Goal: Task Accomplishment & Management: Manage account settings

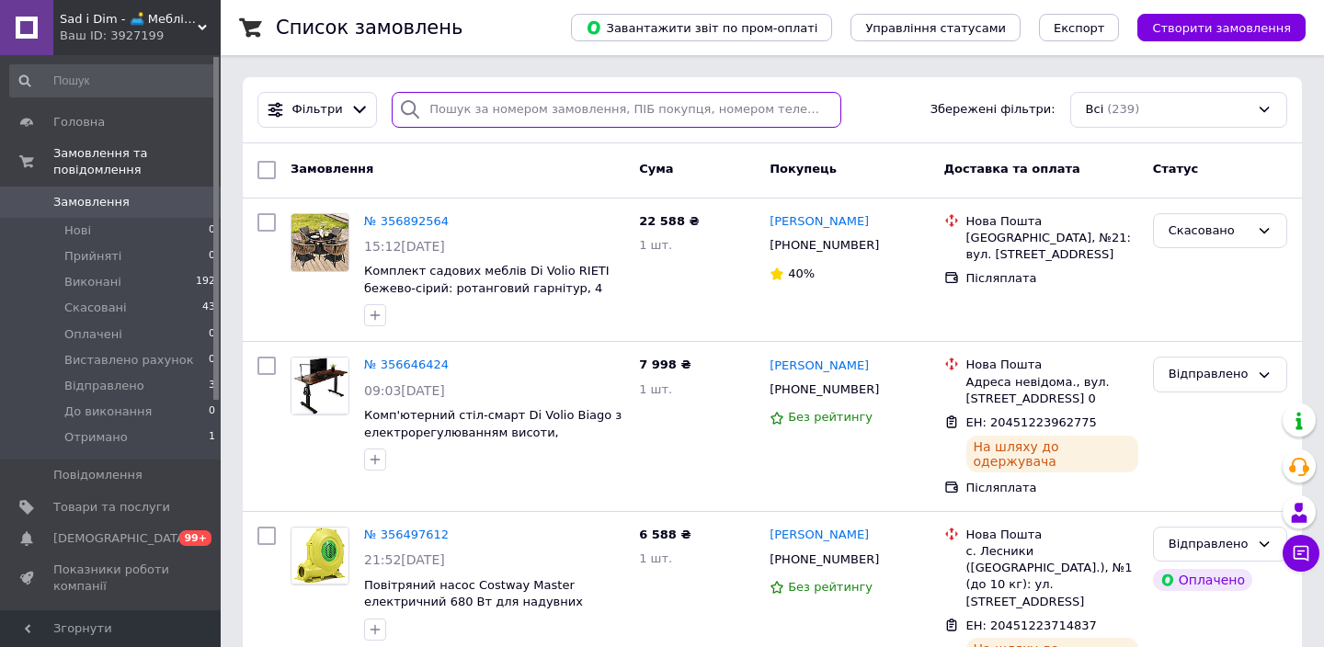
click at [628, 104] on input "search" at bounding box center [617, 110] width 450 height 36
click at [630, 109] on input "search" at bounding box center [617, 110] width 450 height 36
paste input "PRM352924116"
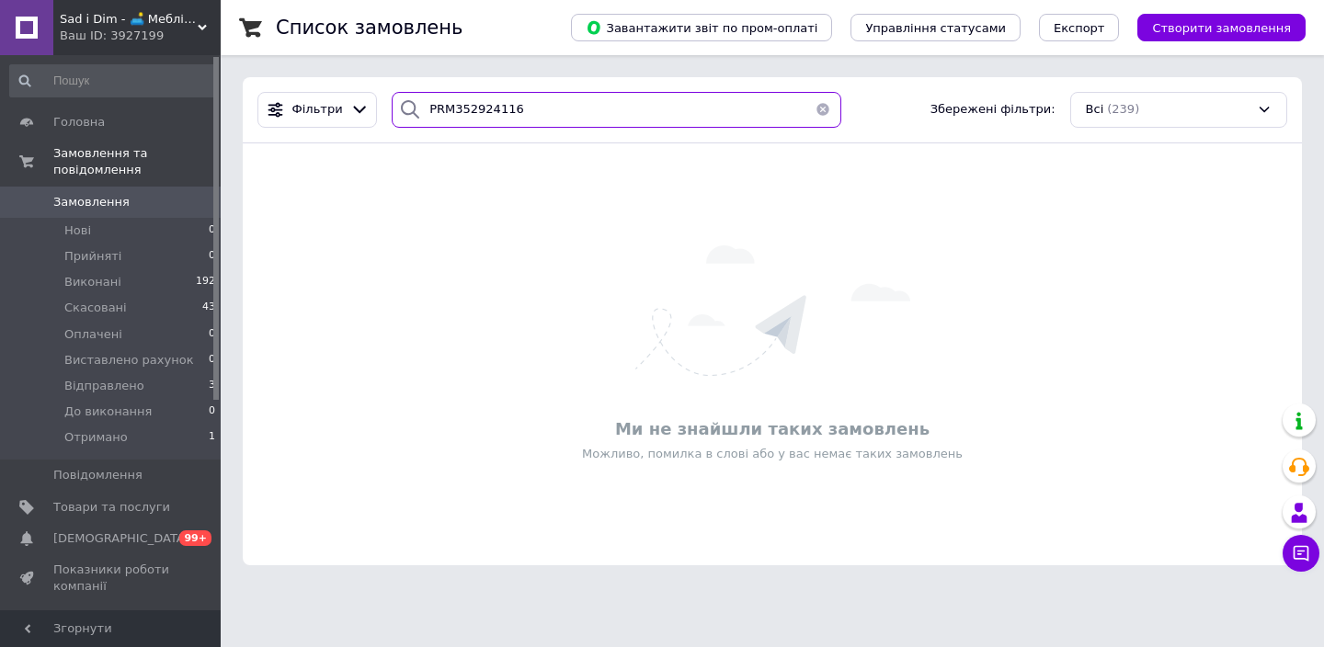
click at [452, 109] on input "PRM352924116" at bounding box center [617, 110] width 450 height 36
type input "352924116"
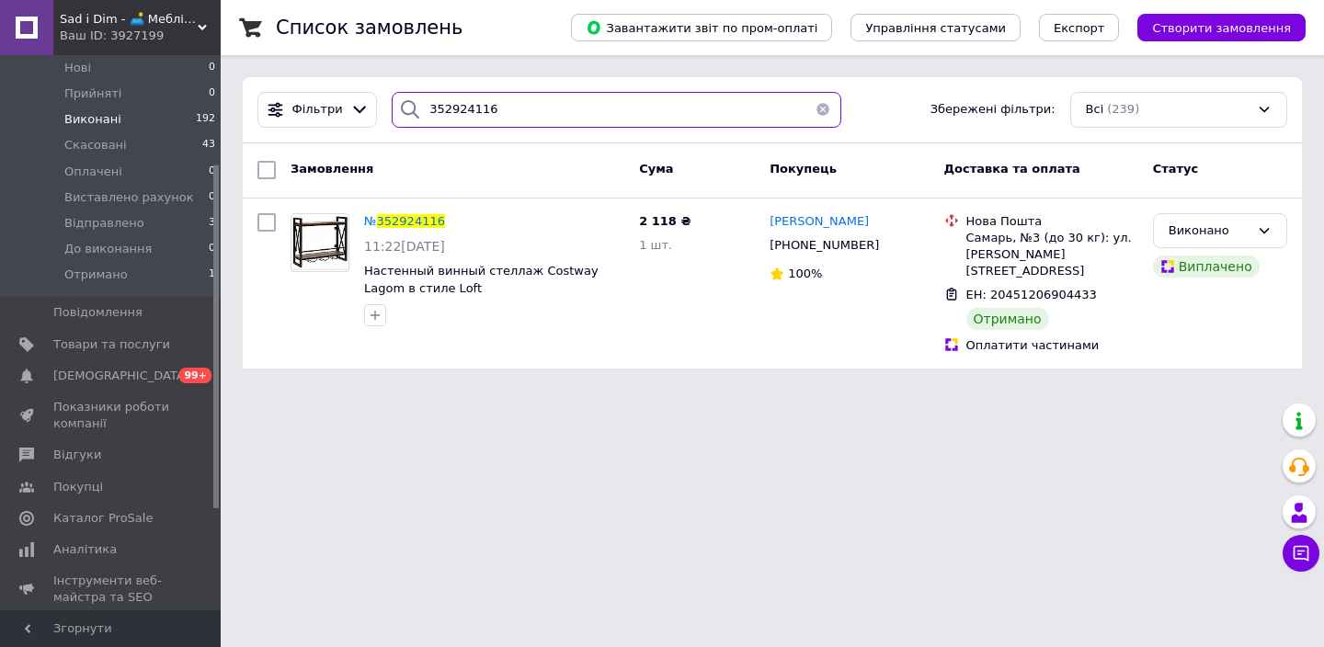
scroll to position [292, 0]
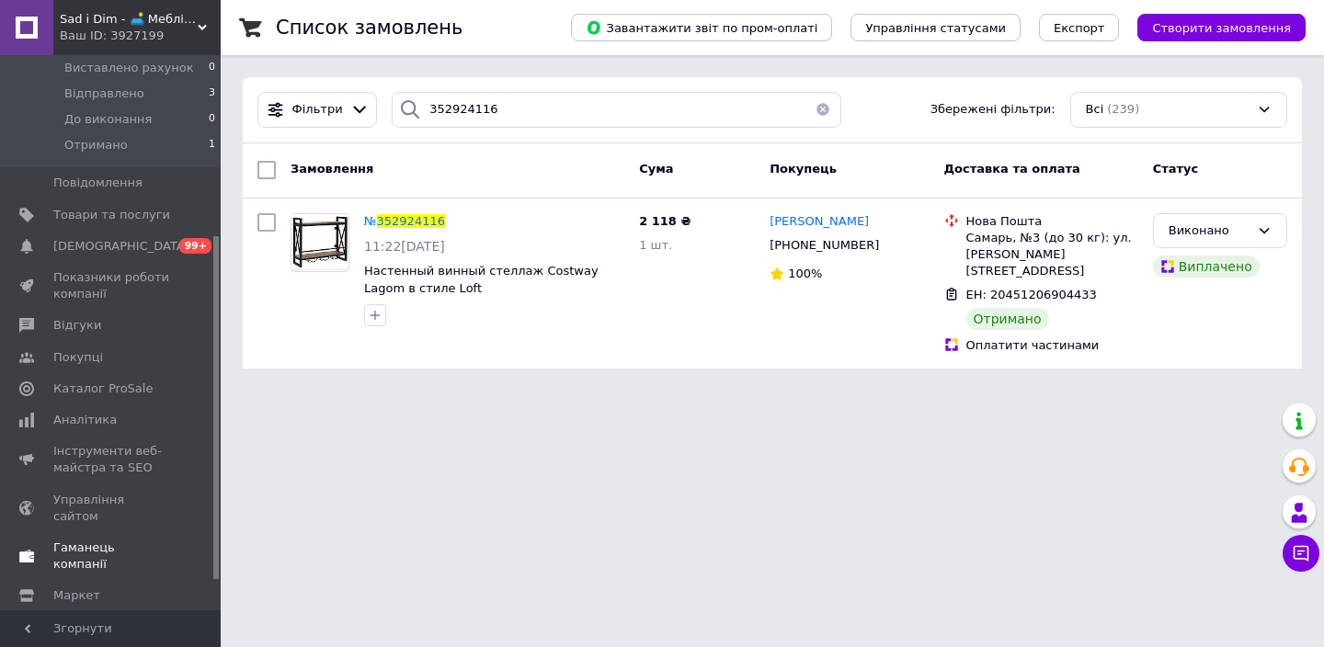
click at [134, 540] on span "Гаманець компанії" at bounding box center [111, 556] width 117 height 33
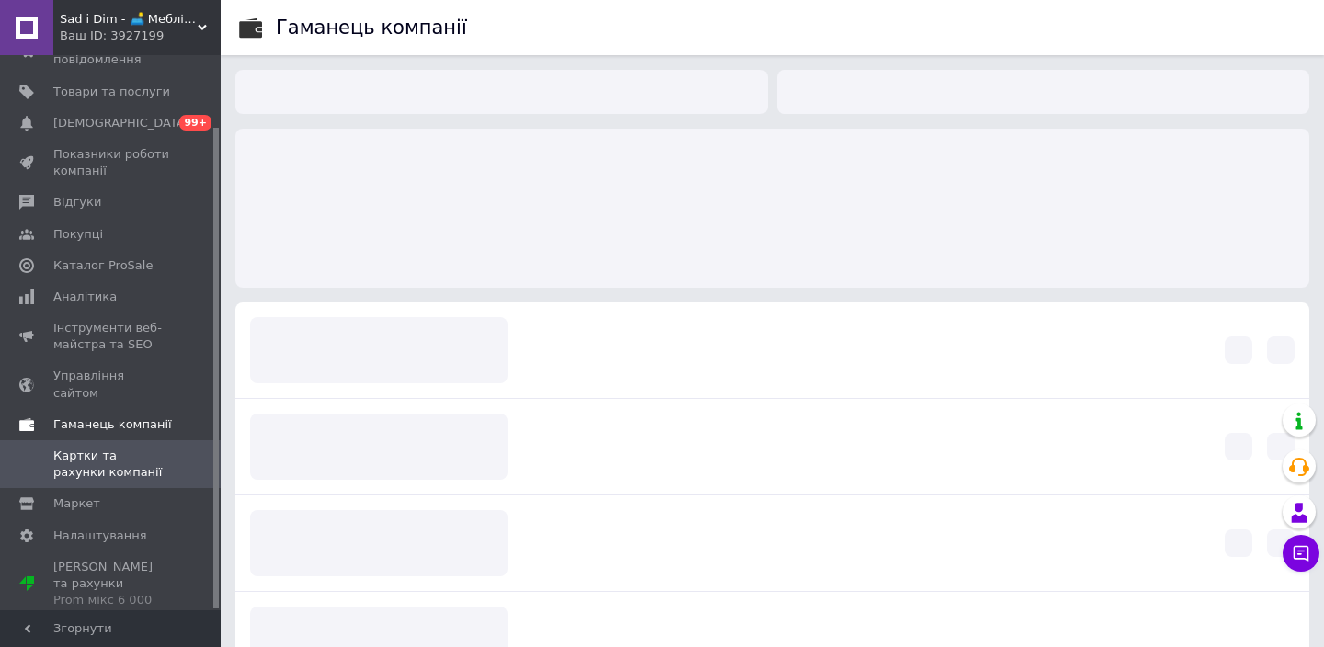
scroll to position [83, 0]
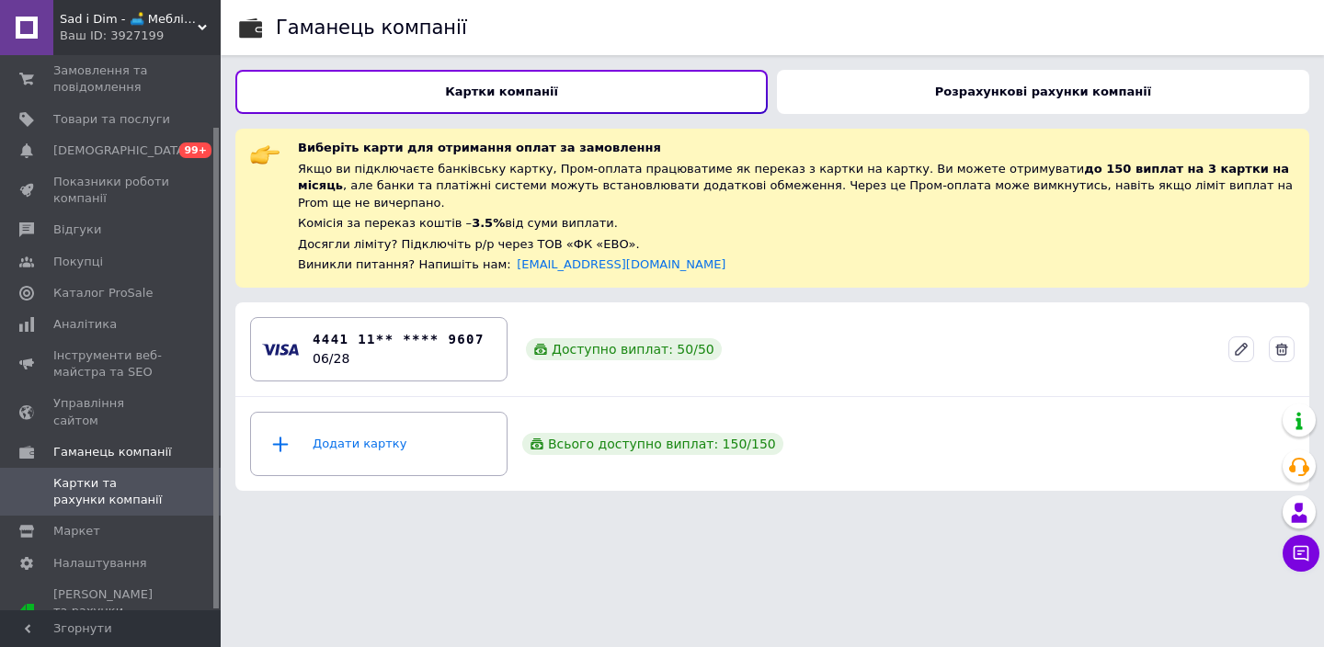
click at [1071, 83] on div "Розрахункові рахунки компанії" at bounding box center [1043, 92] width 533 height 44
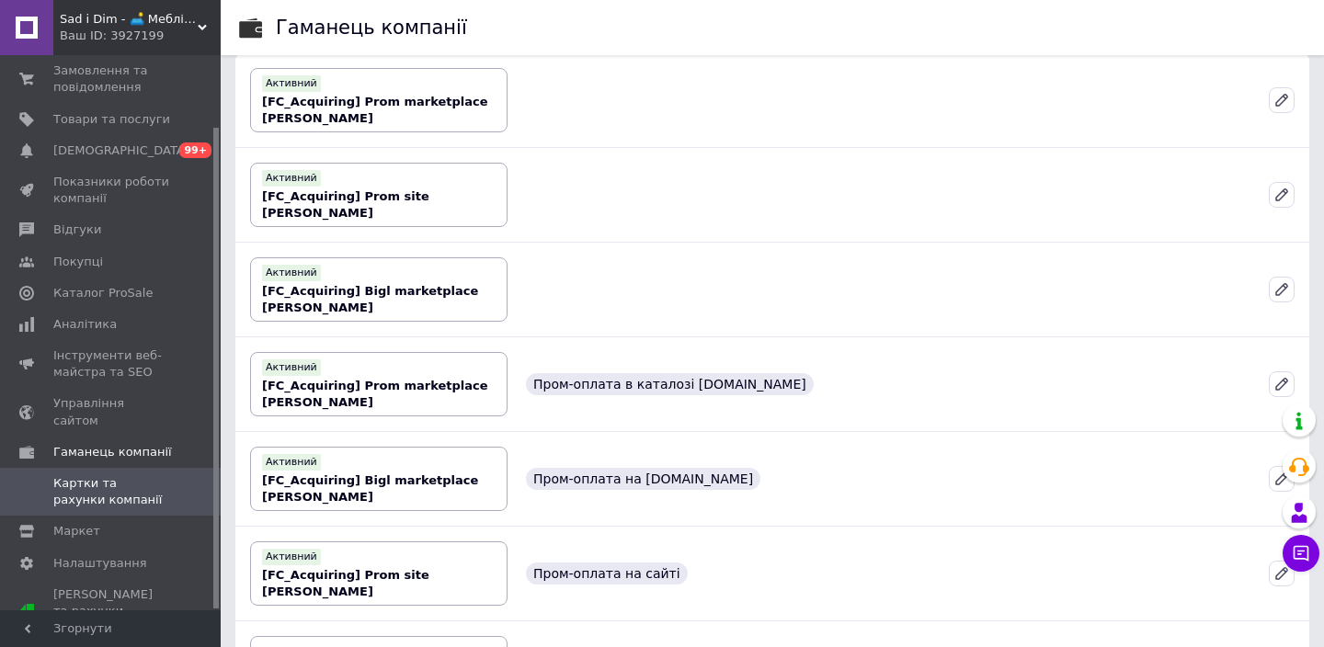
scroll to position [108, 0]
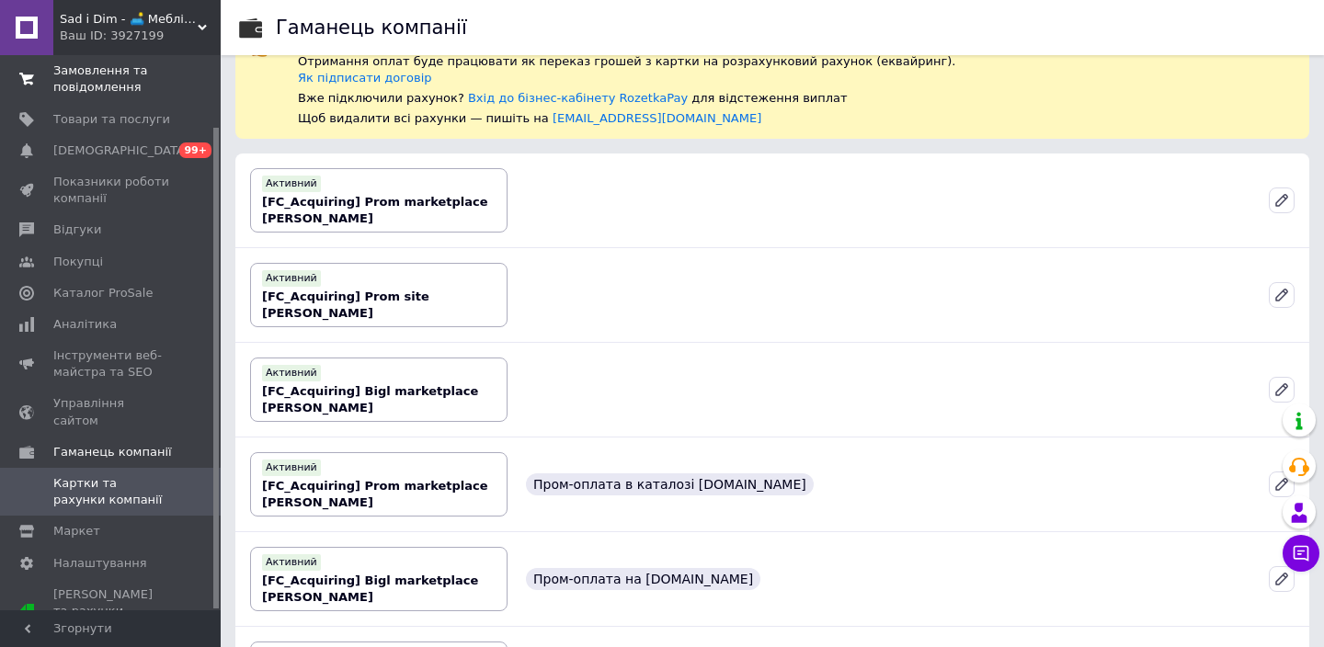
click at [90, 89] on span "Замовлення та повідомлення" at bounding box center [111, 79] width 117 height 33
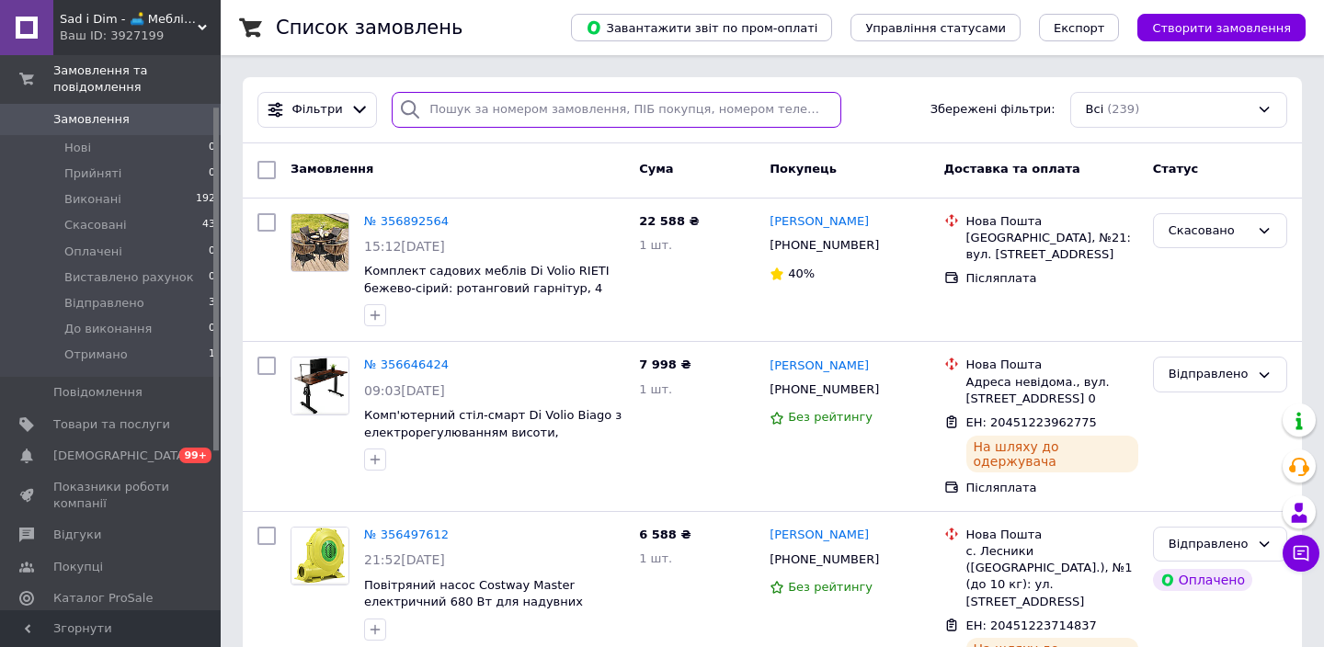
click at [575, 107] on input "search" at bounding box center [617, 110] width 450 height 36
paste input "PRM352924116"
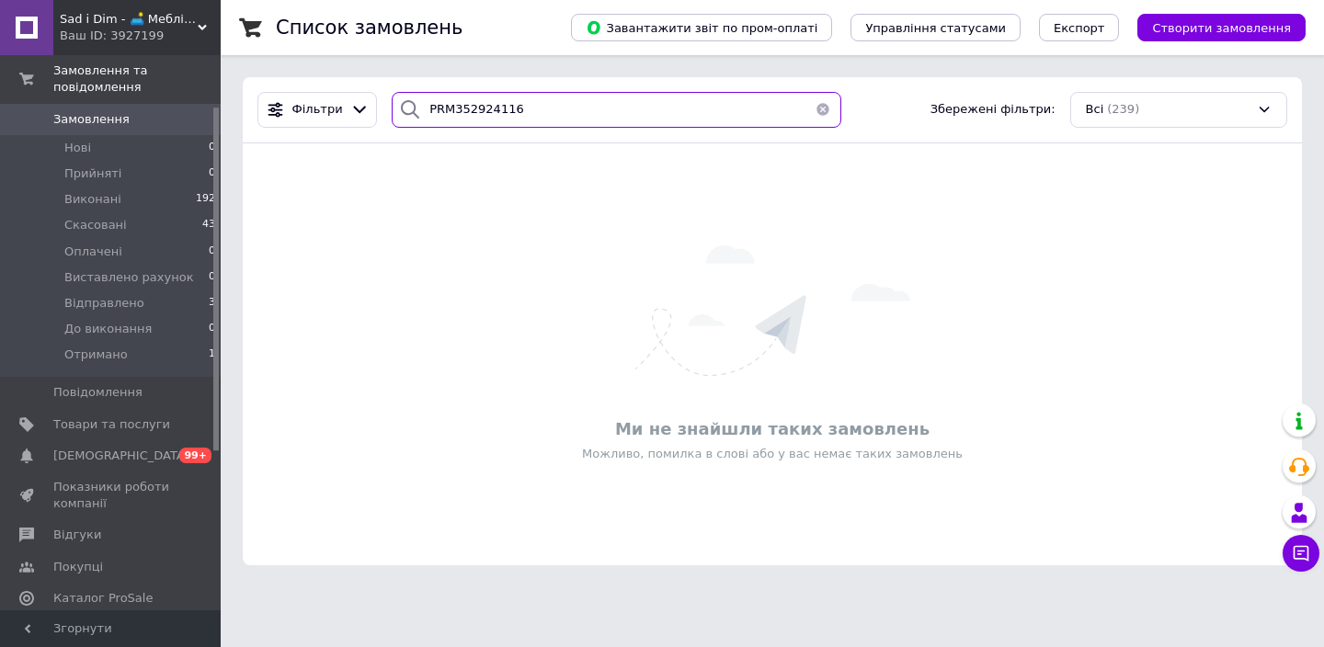
drag, startPoint x: 452, startPoint y: 109, endPoint x: 399, endPoint y: 106, distance: 53.5
click at [399, 106] on div "PRM352924116" at bounding box center [617, 110] width 450 height 36
type input "352924116"
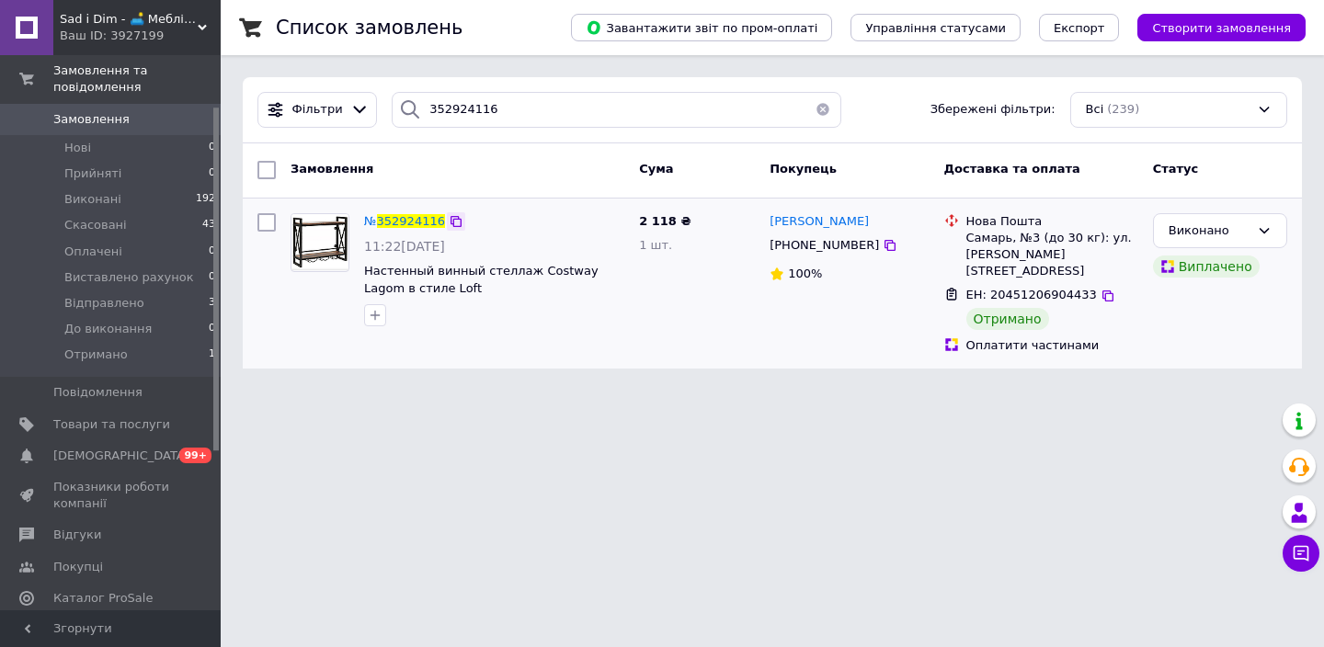
click at [453, 222] on icon at bounding box center [456, 221] width 15 height 15
click at [406, 221] on span "352924116" at bounding box center [411, 221] width 68 height 14
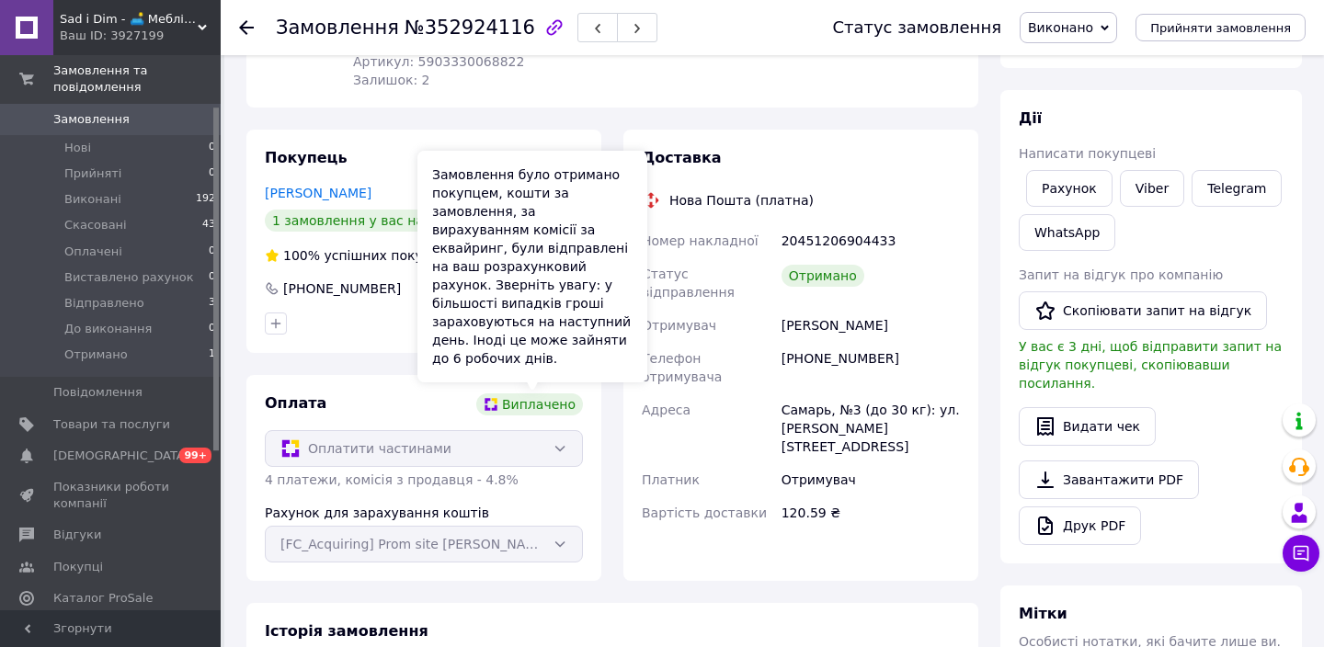
scroll to position [267, 0]
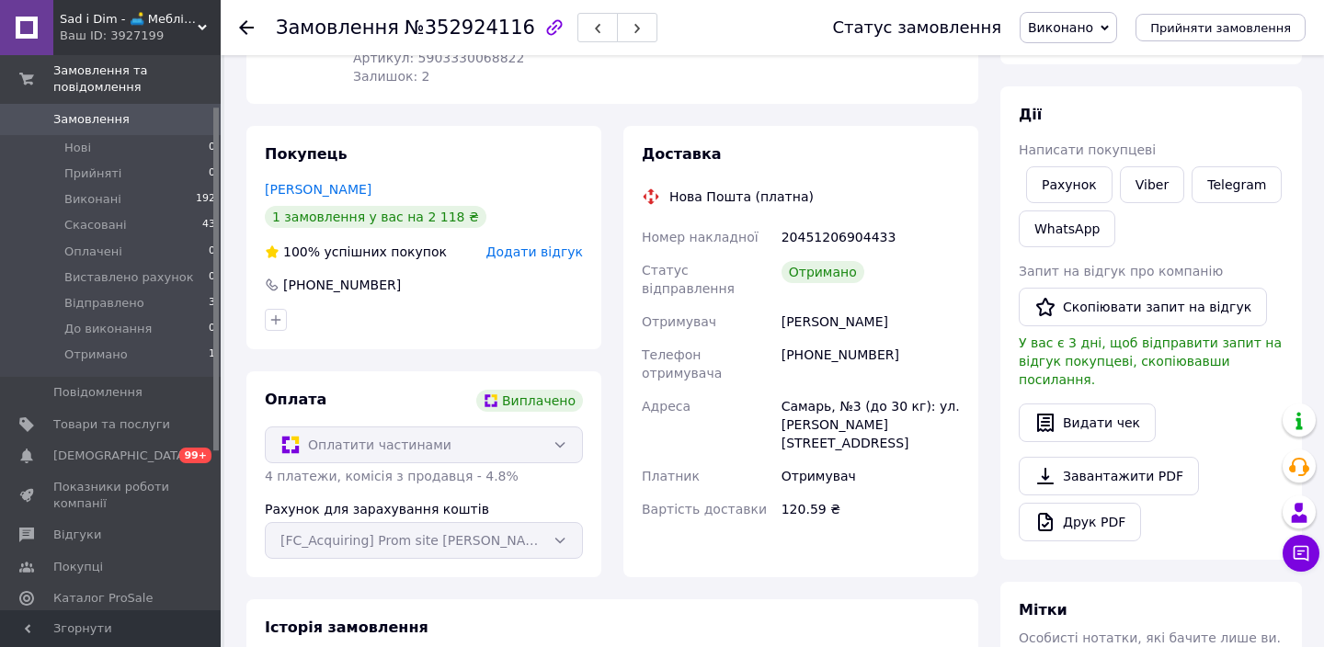
click at [556, 539] on div "Рахунок для зарахування коштів [FC_Acquiring] Prom site [PERSON_NAME]" at bounding box center [424, 529] width 318 height 59
click at [665, 531] on div "Доставка Нова Пошта (платна) Номер накладної 20451206904433 Статус відправлення…" at bounding box center [801, 352] width 355 height 452
click at [557, 536] on div "Рахунок для зарахування коштів [FC_Acquiring] Prom site [PERSON_NAME]" at bounding box center [424, 529] width 318 height 59
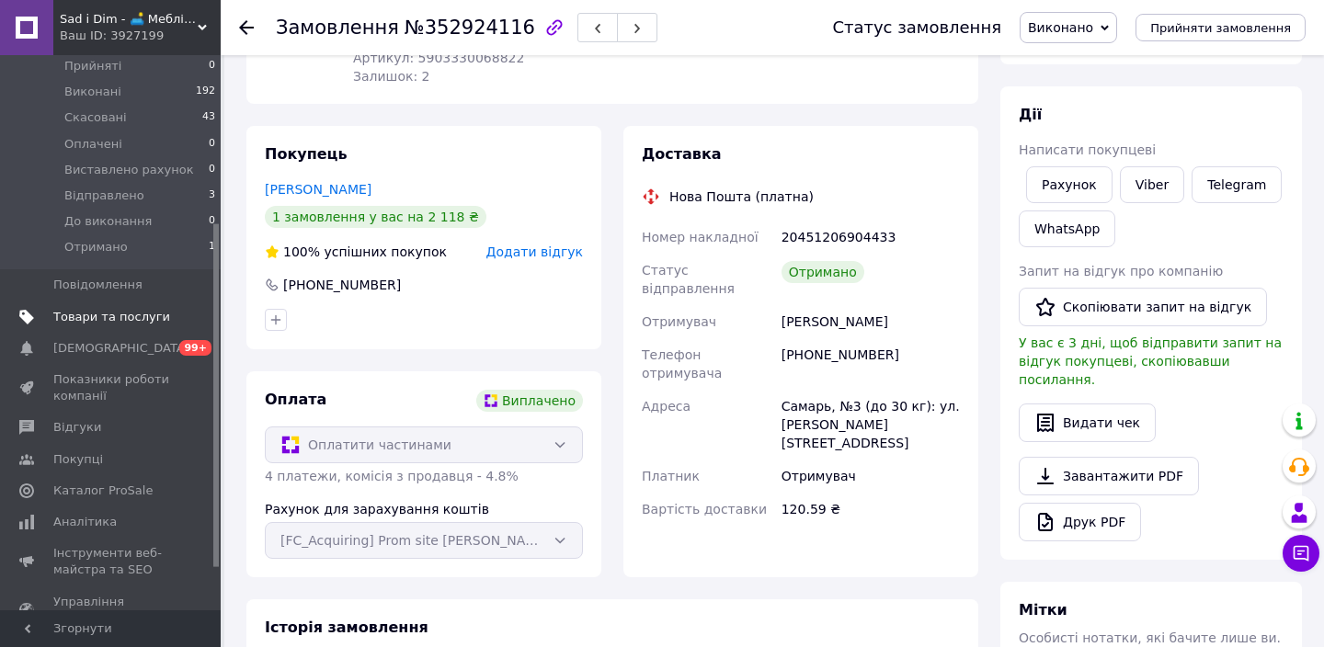
scroll to position [323, 0]
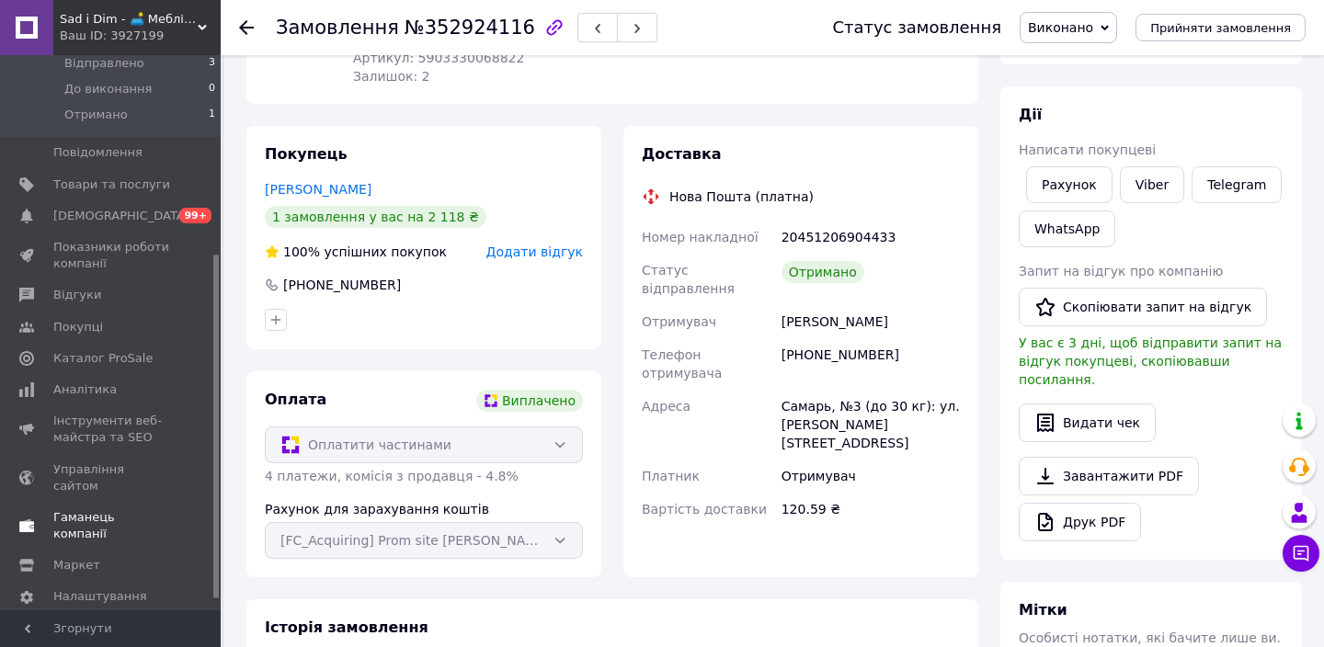
click at [127, 510] on span "Гаманець компанії" at bounding box center [111, 526] width 117 height 33
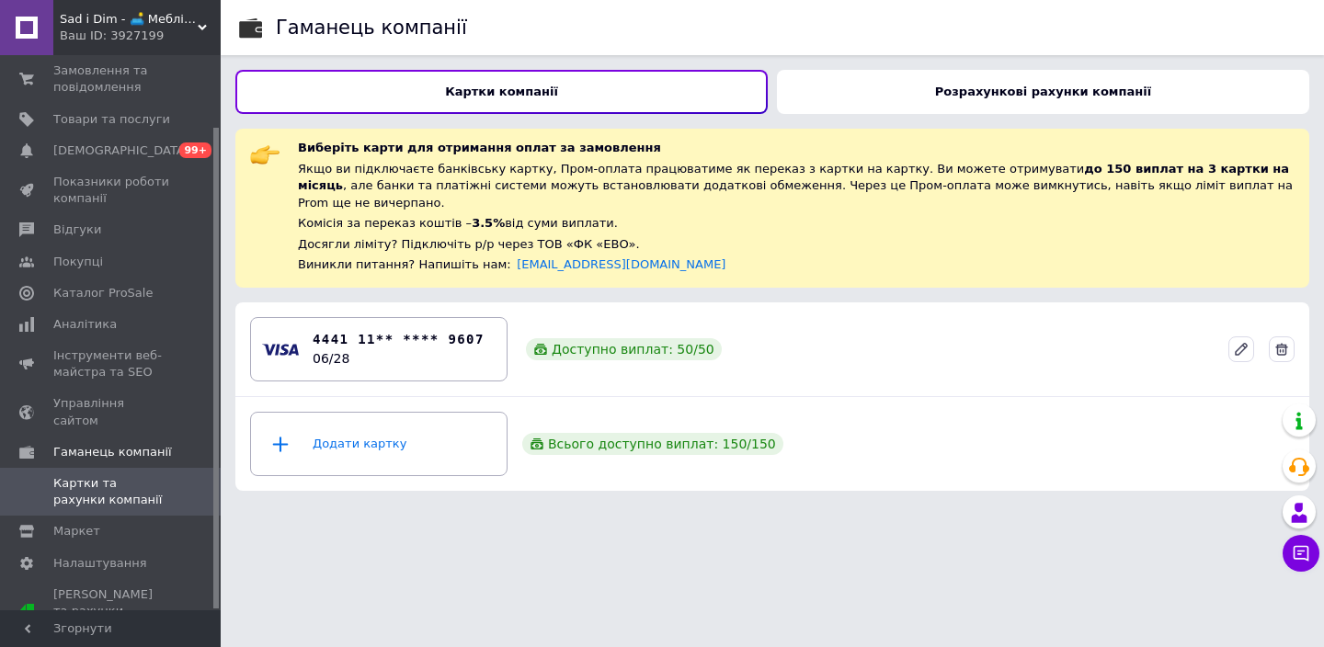
click at [956, 101] on div "Розрахункові рахунки компанії" at bounding box center [1043, 92] width 533 height 44
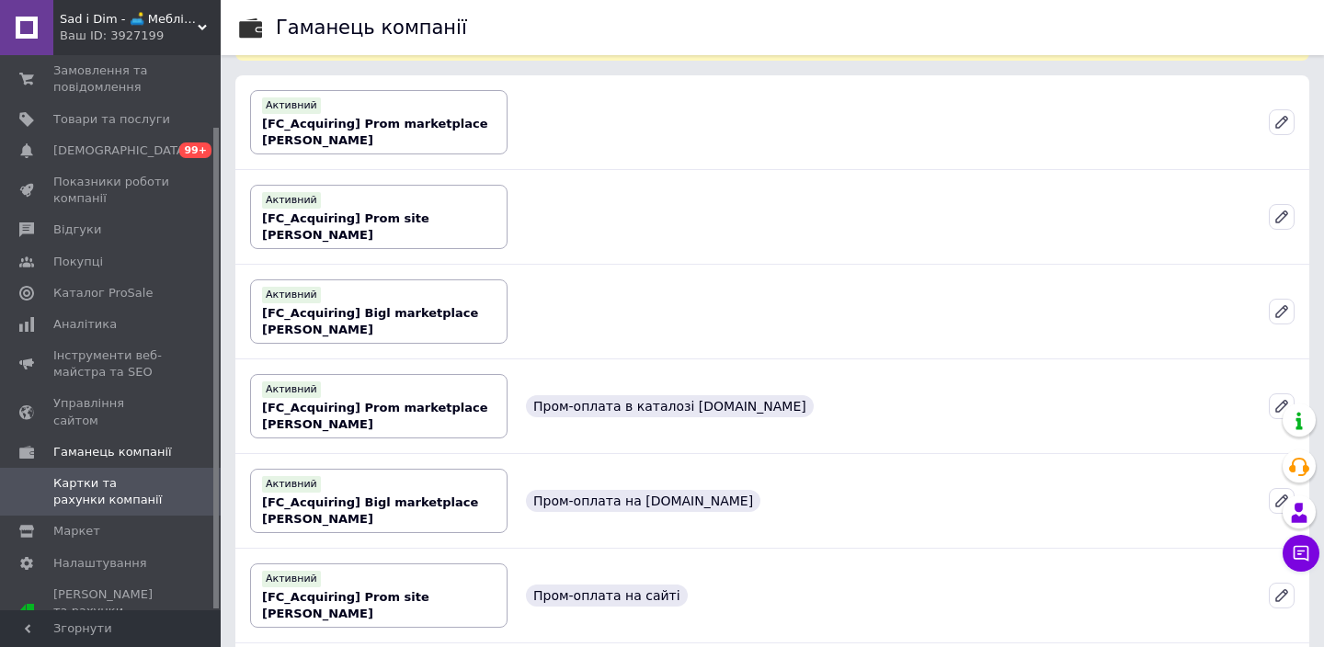
scroll to position [184, 0]
click at [92, 523] on span "Маркет" at bounding box center [76, 531] width 47 height 17
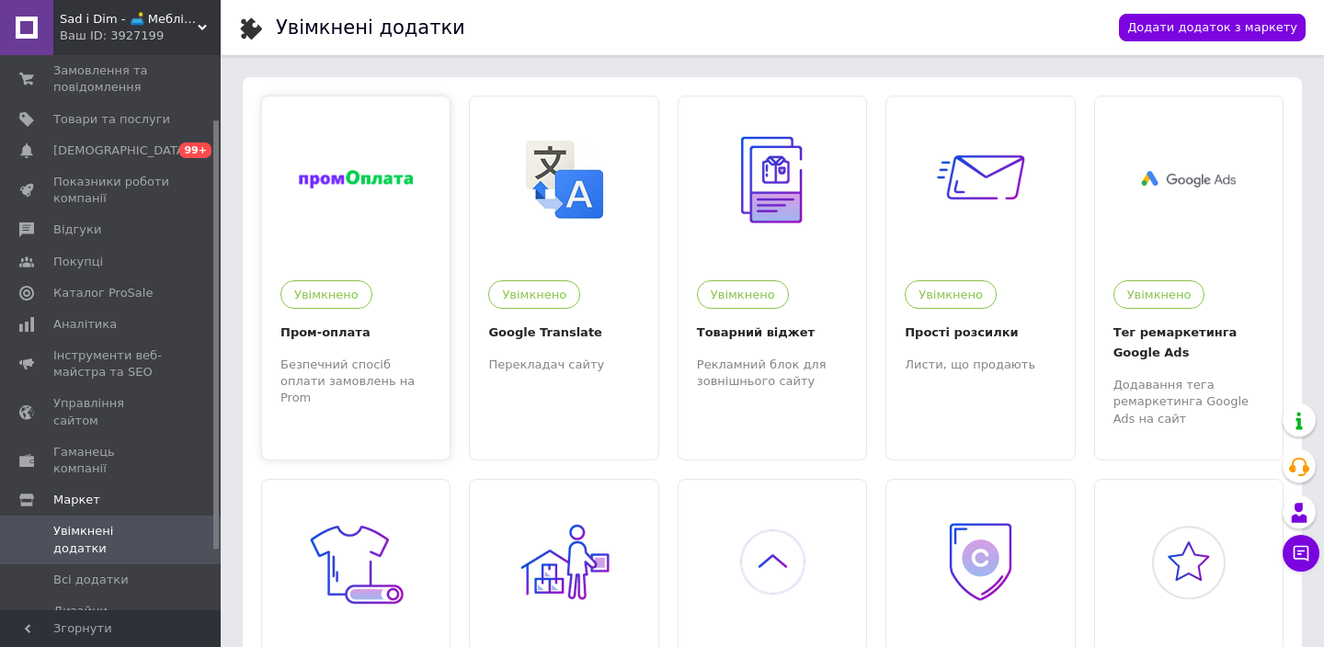
click at [378, 203] on div at bounding box center [356, 180] width 188 height 166
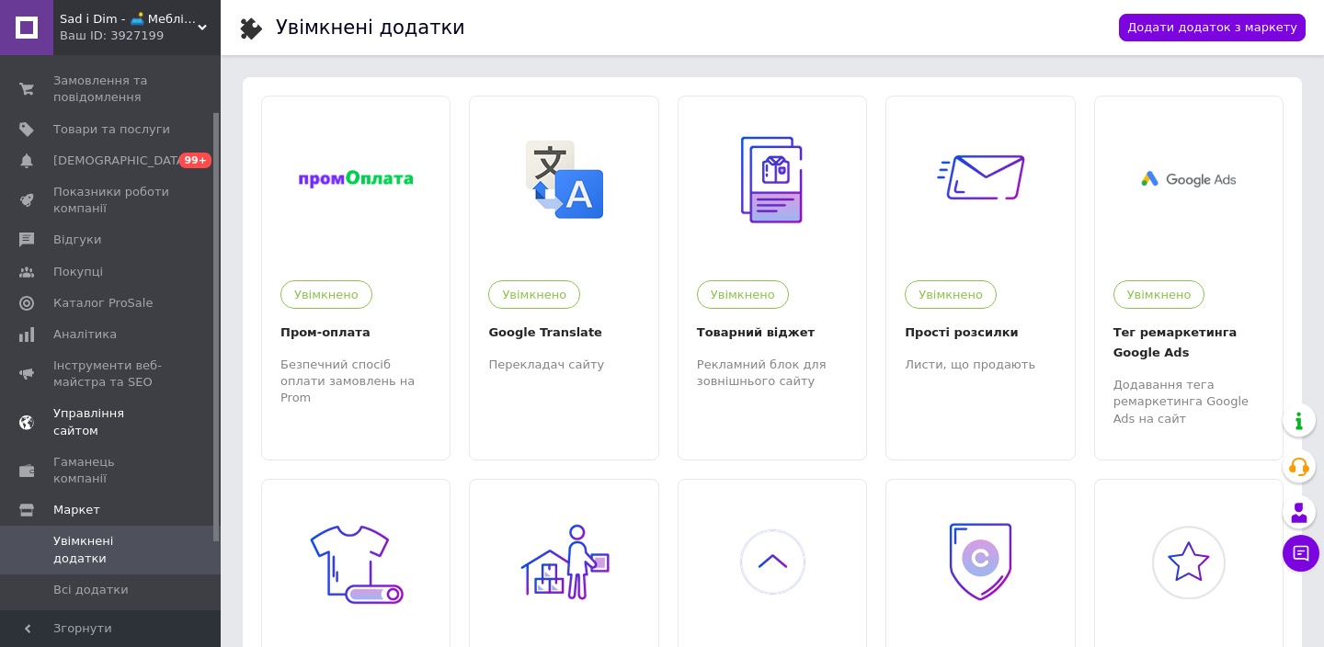
click at [111, 408] on span "Управління сайтом" at bounding box center [111, 422] width 117 height 33
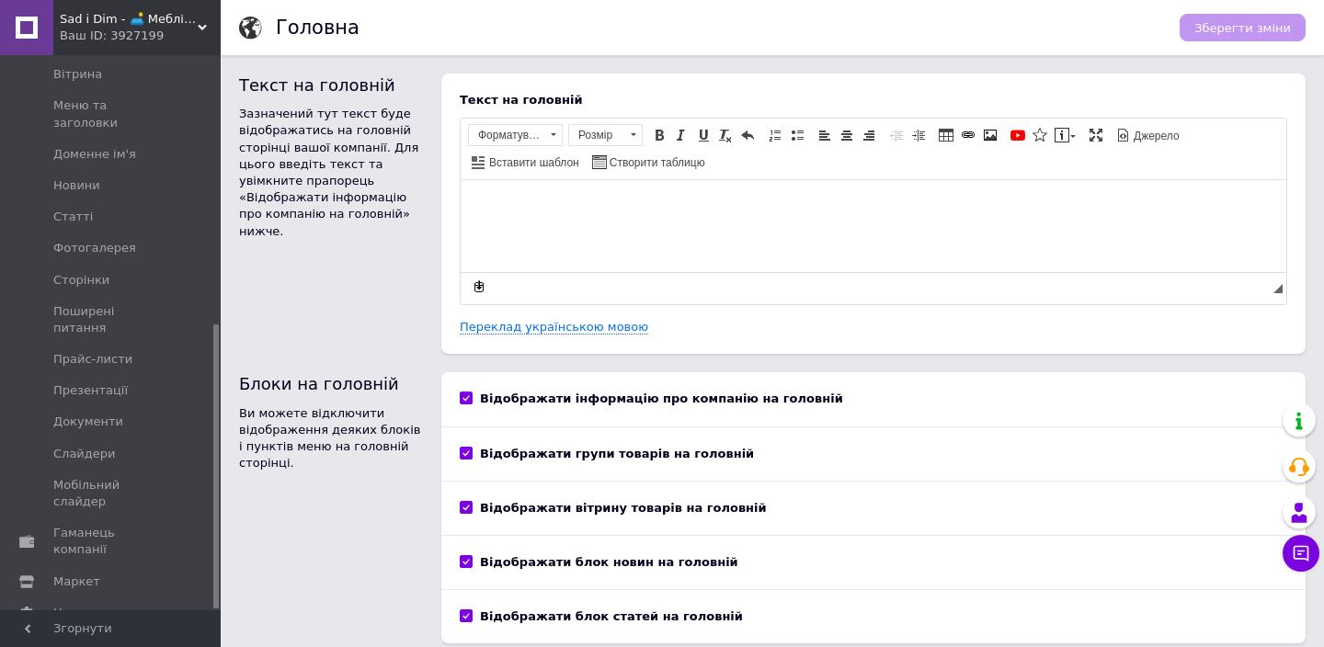
scroll to position [70, 0]
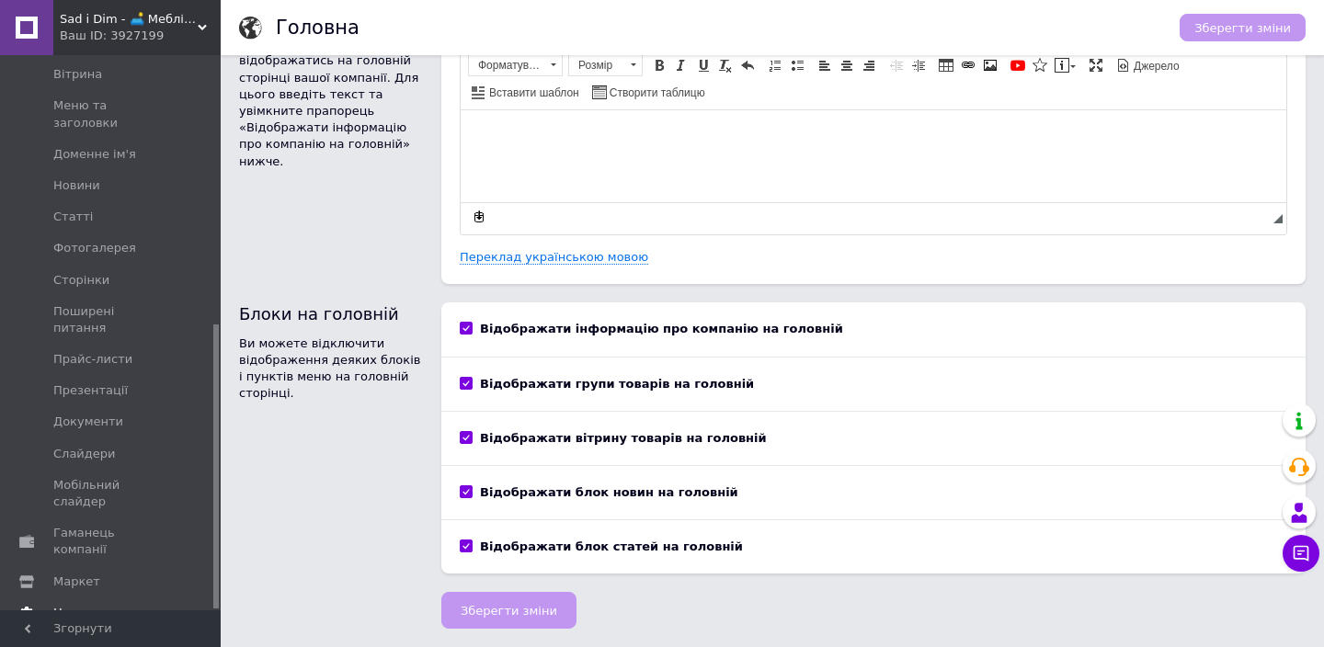
click at [109, 605] on span "Налаштування" at bounding box center [100, 613] width 94 height 17
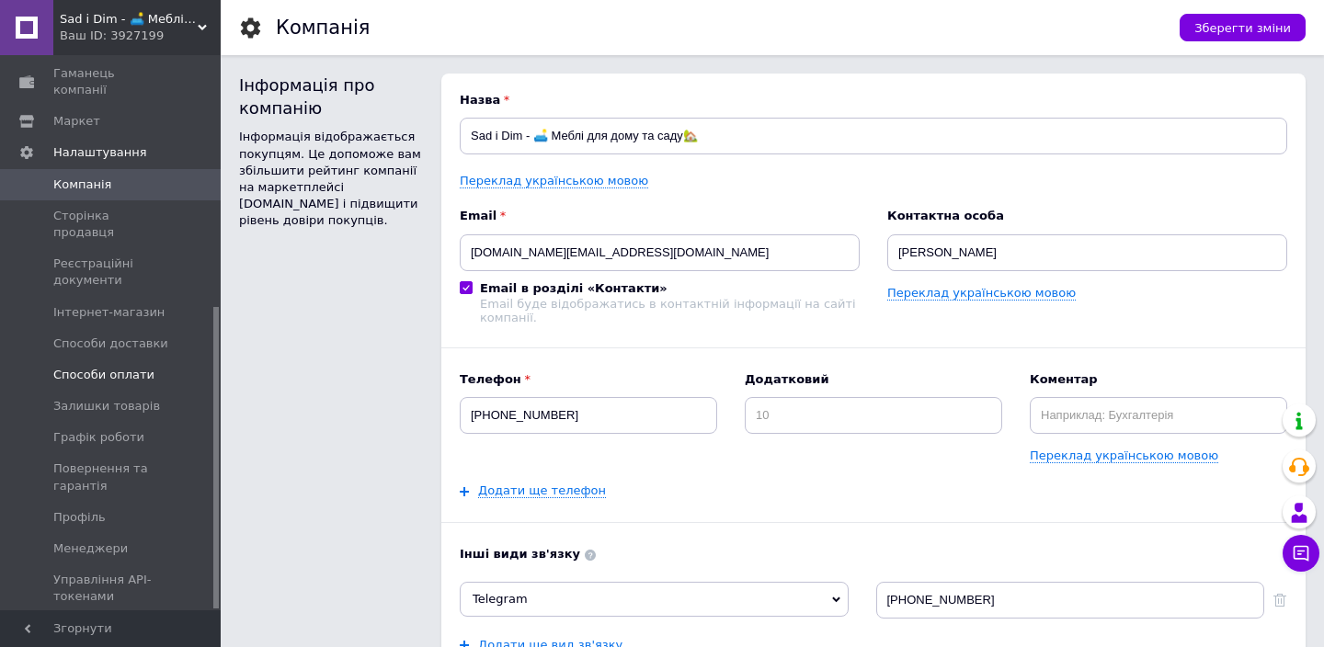
click at [133, 360] on link "Способи оплати" at bounding box center [113, 375] width 226 height 31
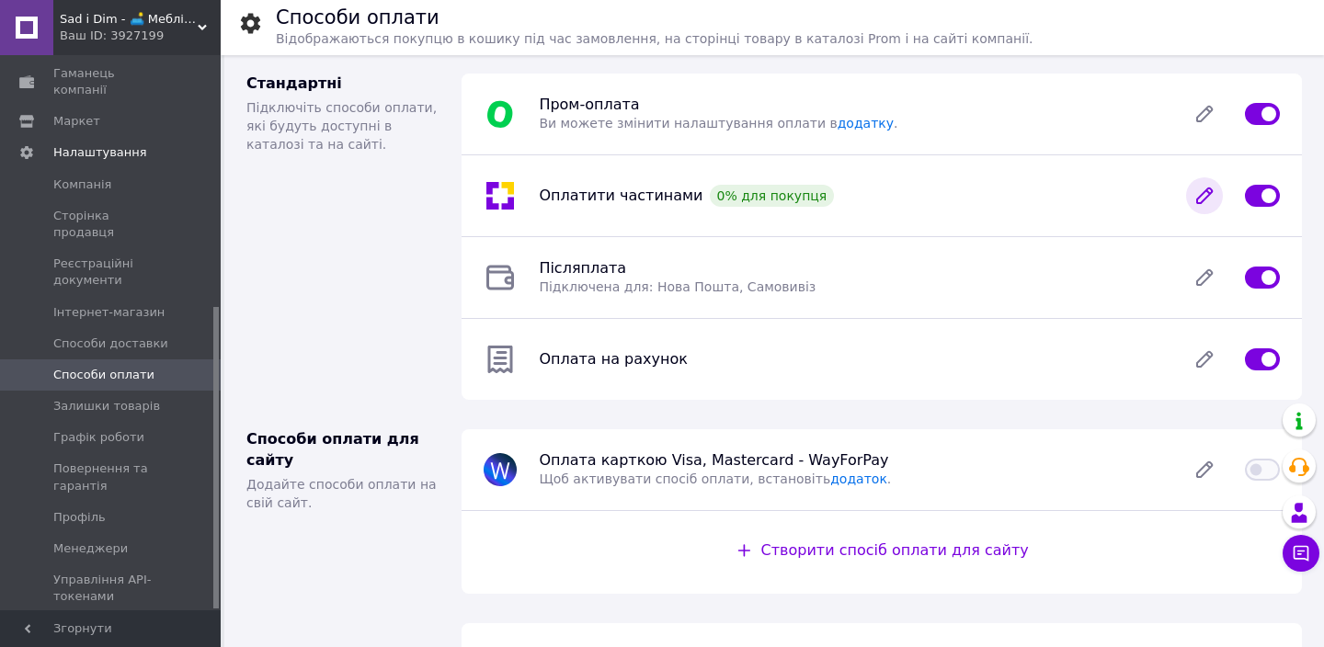
click at [1205, 192] on icon at bounding box center [1204, 196] width 15 height 15
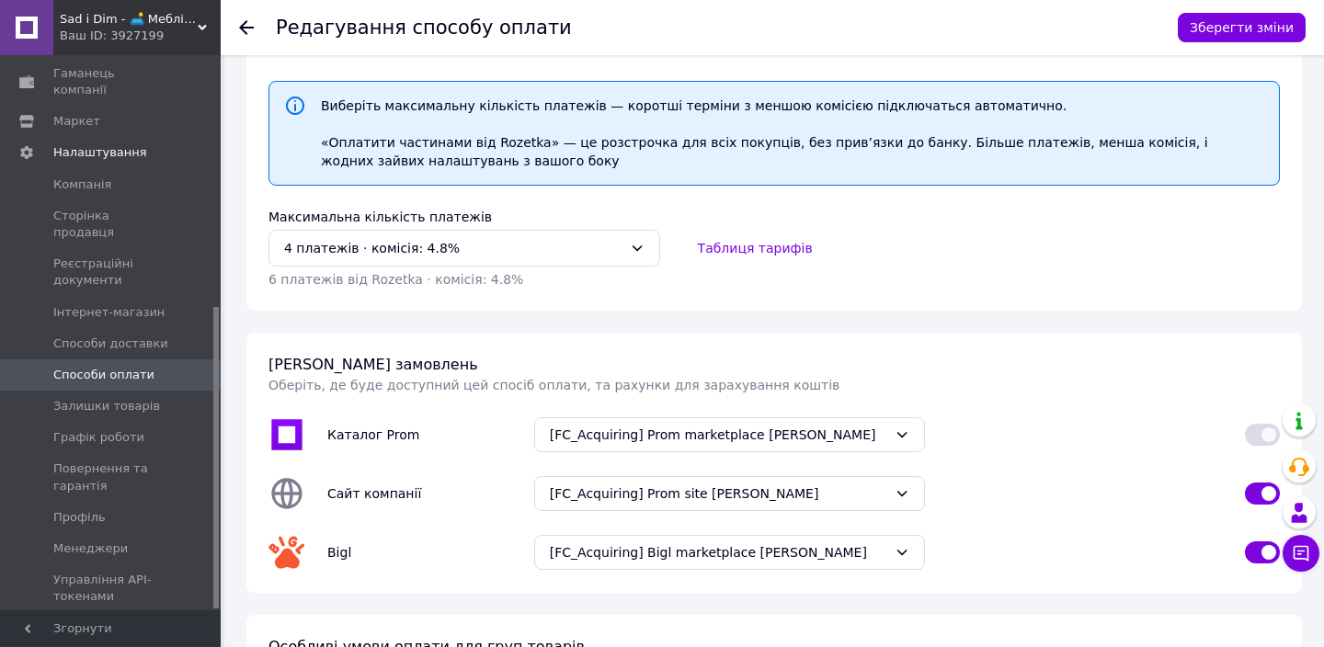
scroll to position [254, 0]
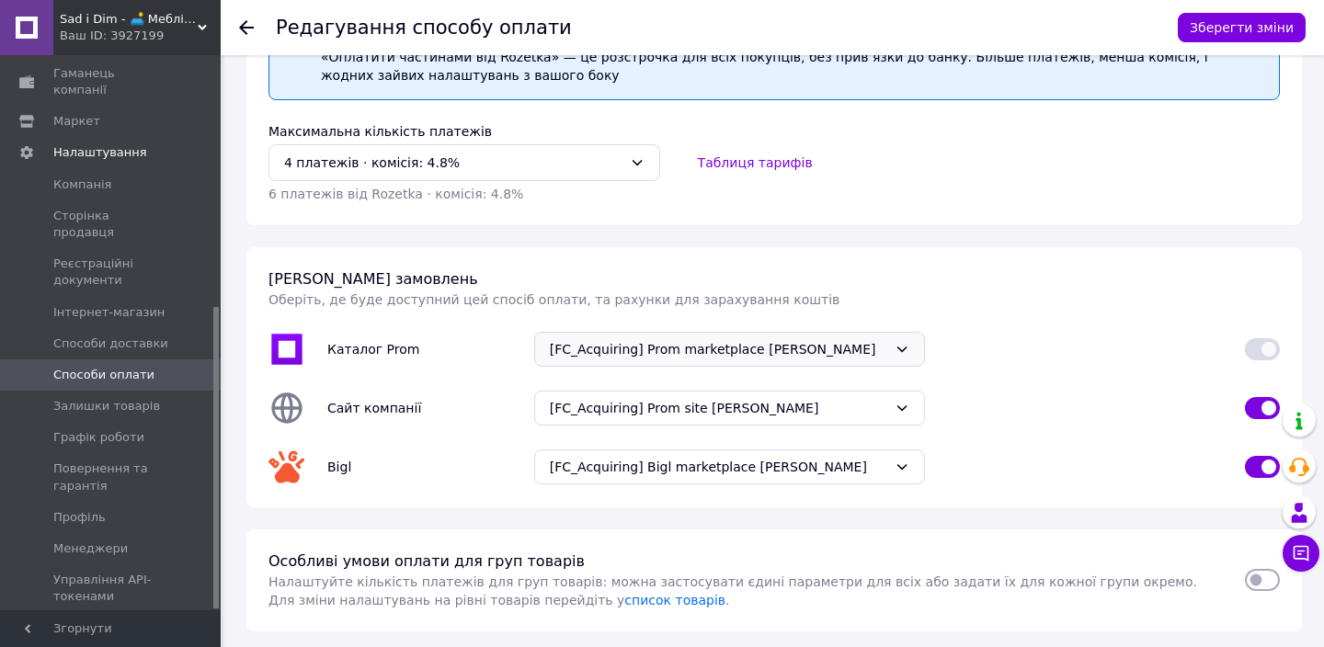
click at [910, 351] on icon at bounding box center [902, 349] width 15 height 15
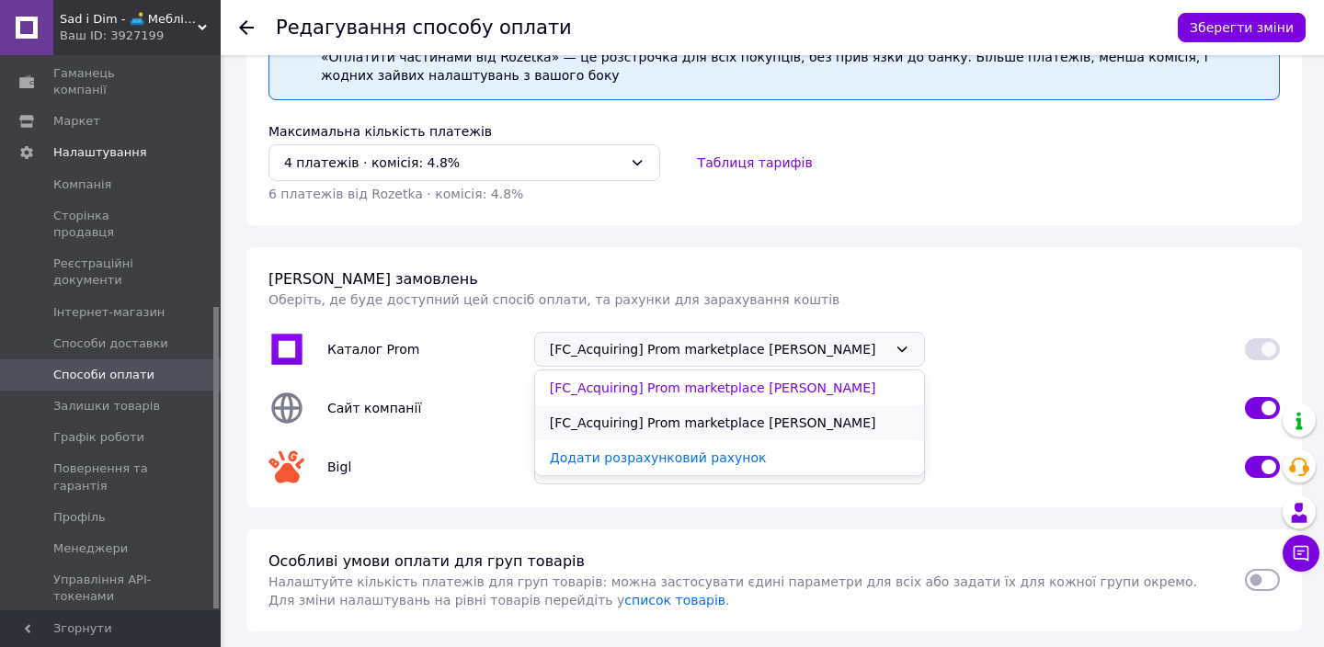
click at [848, 437] on li "[FC_Acquiring] Prom marketplace [PERSON_NAME]" at bounding box center [730, 423] width 390 height 35
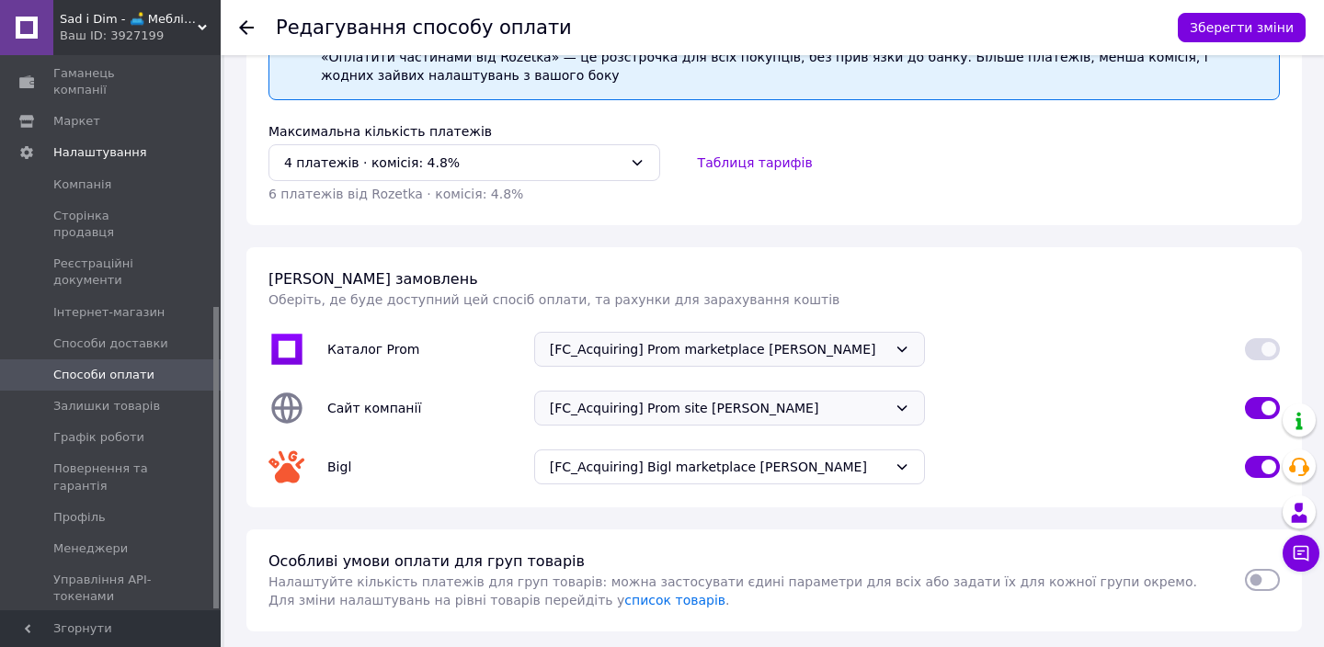
click at [901, 406] on icon at bounding box center [902, 408] width 15 height 15
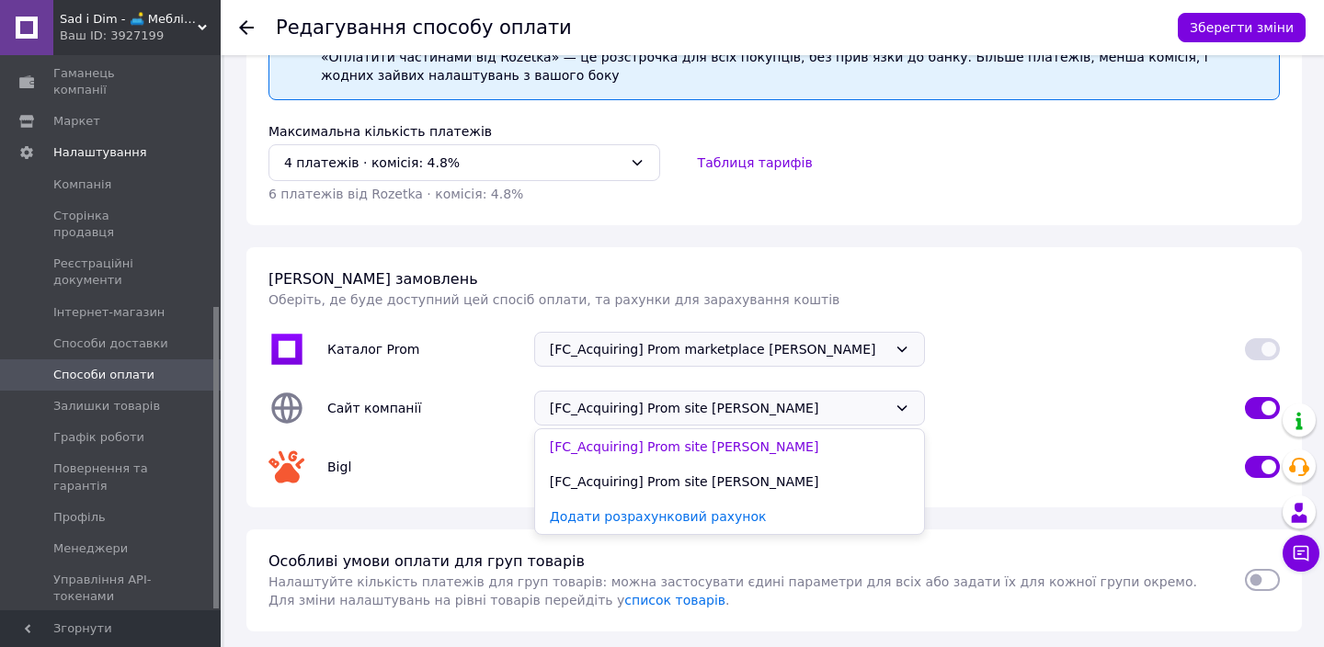
drag, startPoint x: 820, startPoint y: 481, endPoint x: 853, endPoint y: 478, distance: 32.3
click at [820, 480] on li "[FC_Acquiring] Prom site [PERSON_NAME]" at bounding box center [730, 481] width 390 height 35
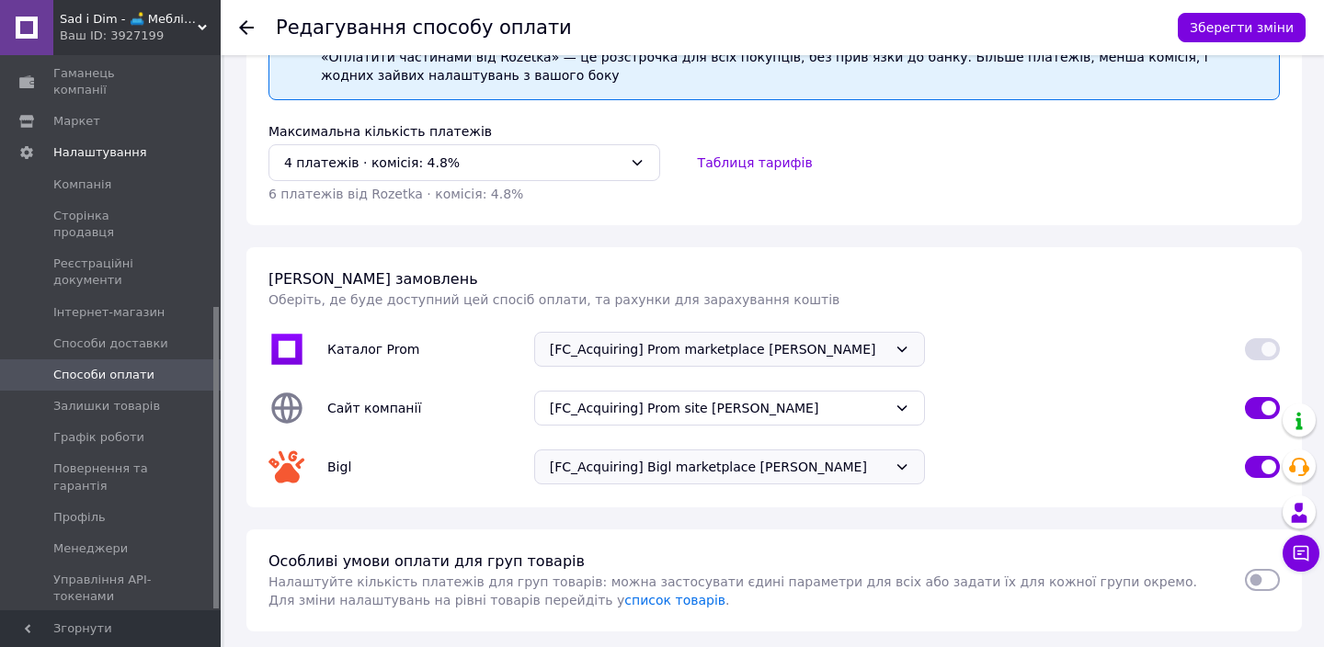
click at [884, 464] on span "[FC_Acquiring] Bigl marketplace [PERSON_NAME]" at bounding box center [719, 467] width 338 height 18
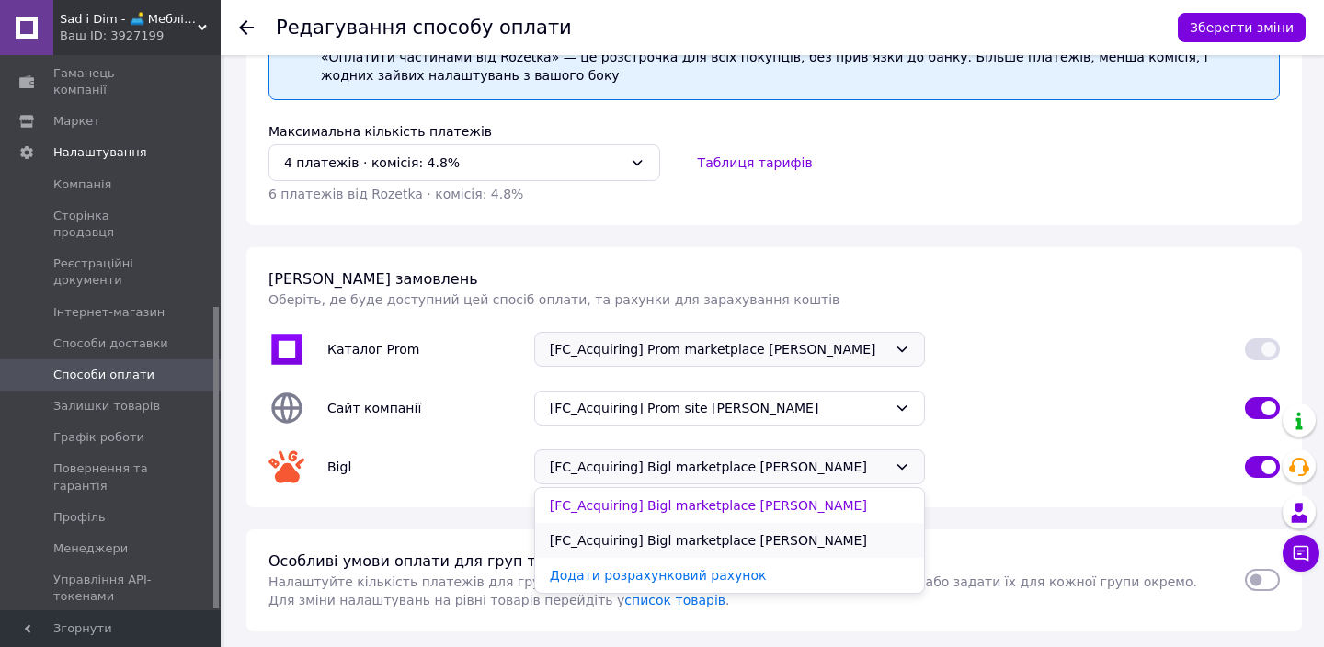
click at [842, 541] on li "[FC_Acquiring] Bigl marketplace [PERSON_NAME]" at bounding box center [730, 540] width 390 height 35
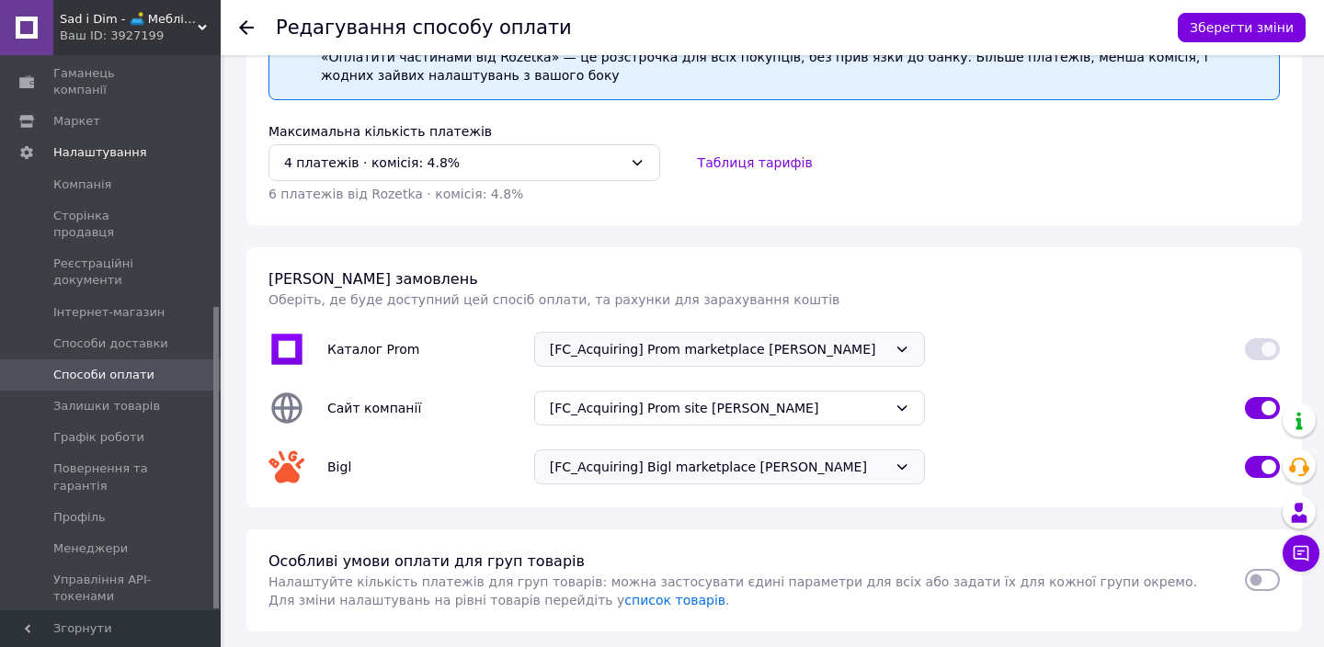
click at [1001, 442] on div "Bigl [FC_Acquiring] Bigl marketplace [PERSON_NAME]" at bounding box center [775, 467] width 1034 height 59
click at [1200, 30] on button "Зберегти зміни" at bounding box center [1242, 27] width 128 height 29
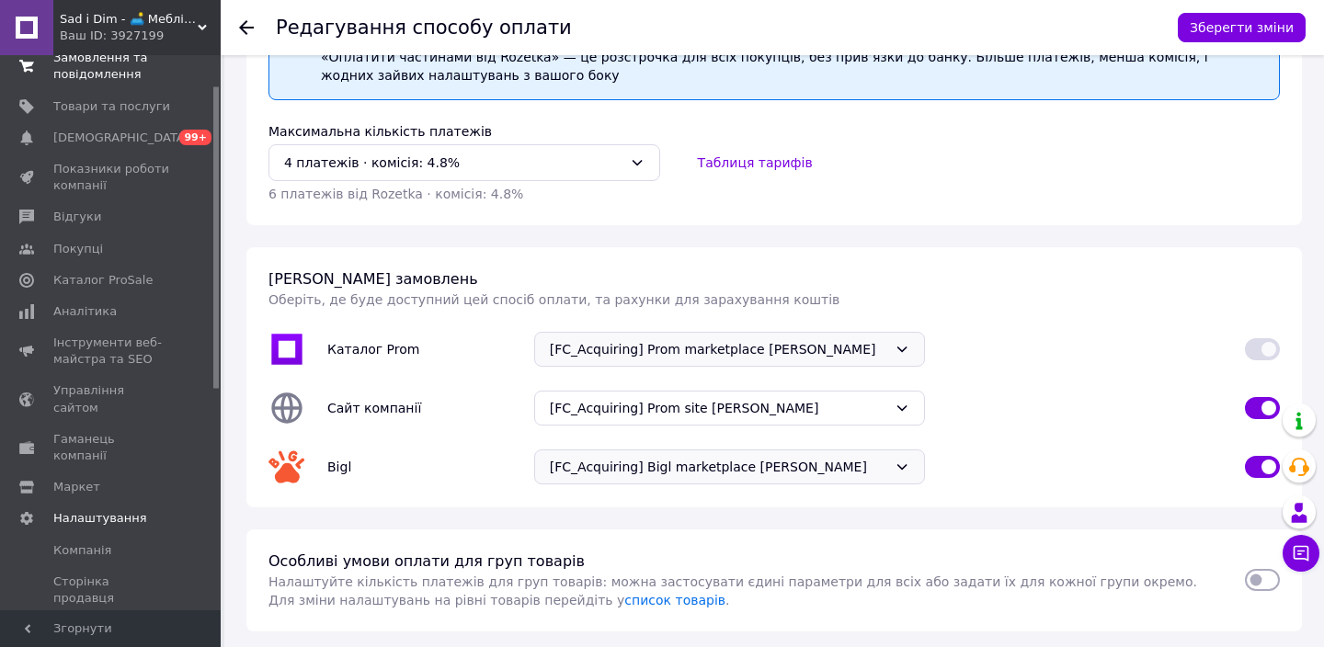
scroll to position [0, 0]
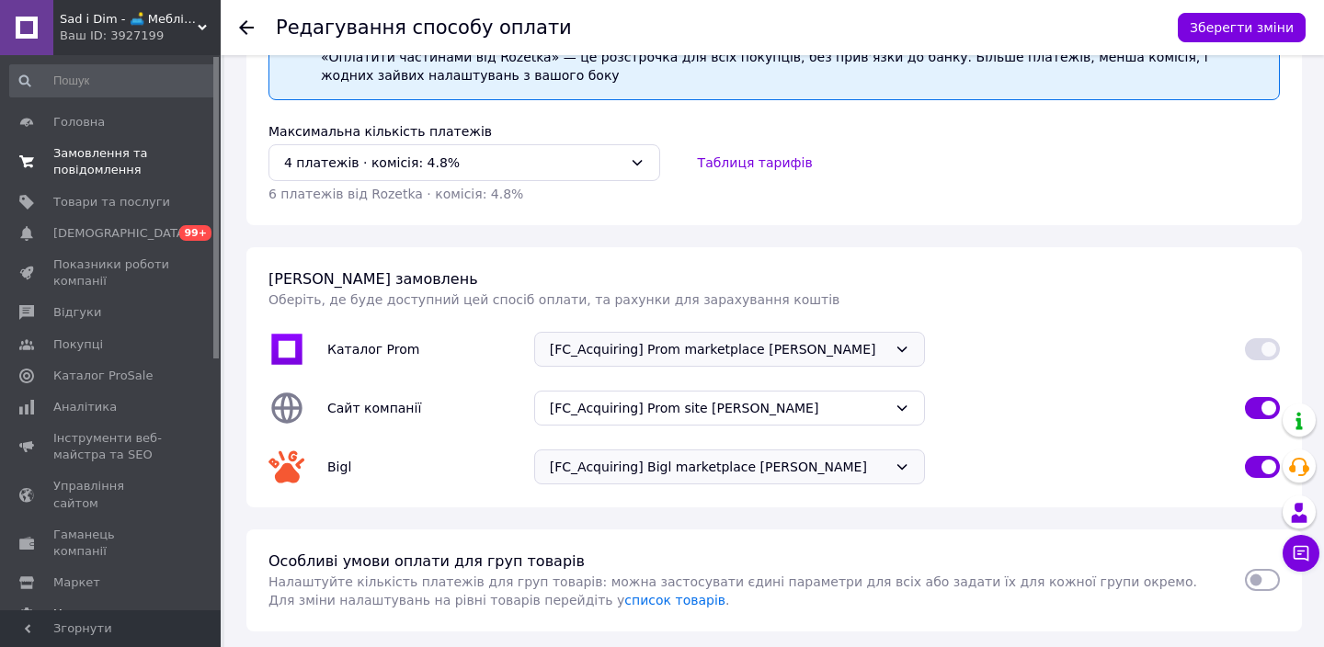
click at [129, 145] on span "Замовлення та повідомлення" at bounding box center [111, 161] width 117 height 33
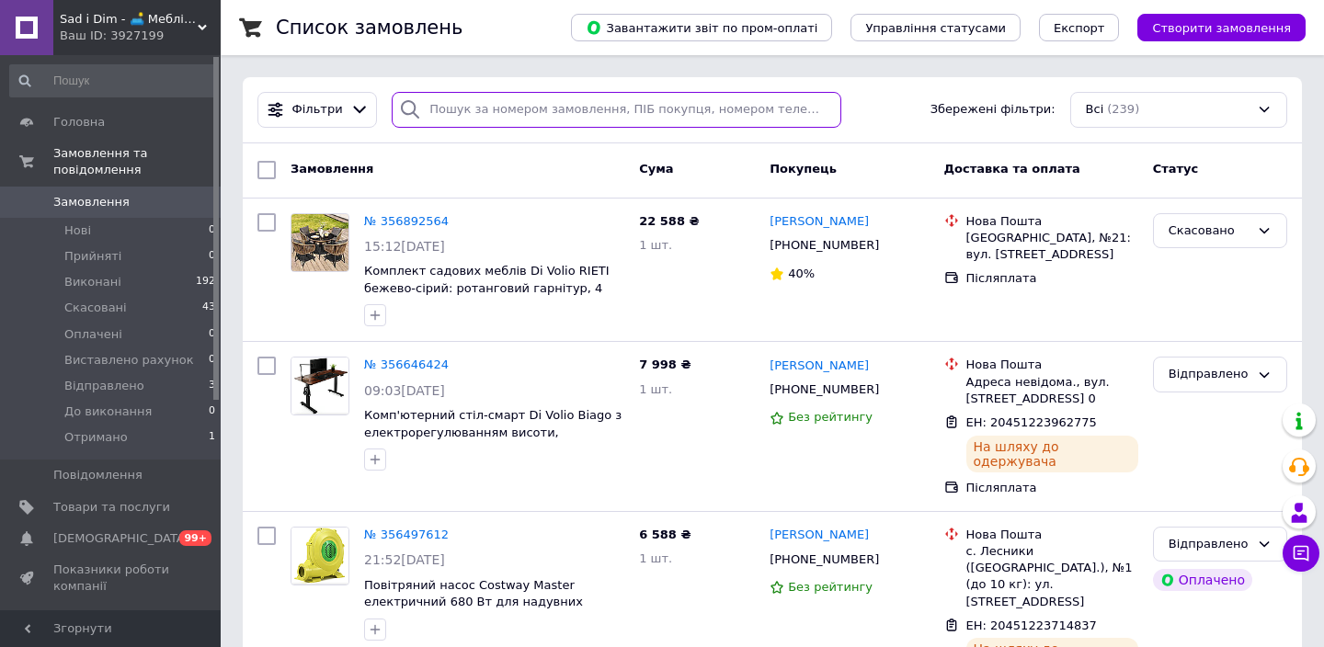
click at [695, 109] on input "search" at bounding box center [617, 110] width 450 height 36
paste input "PRM352924116"
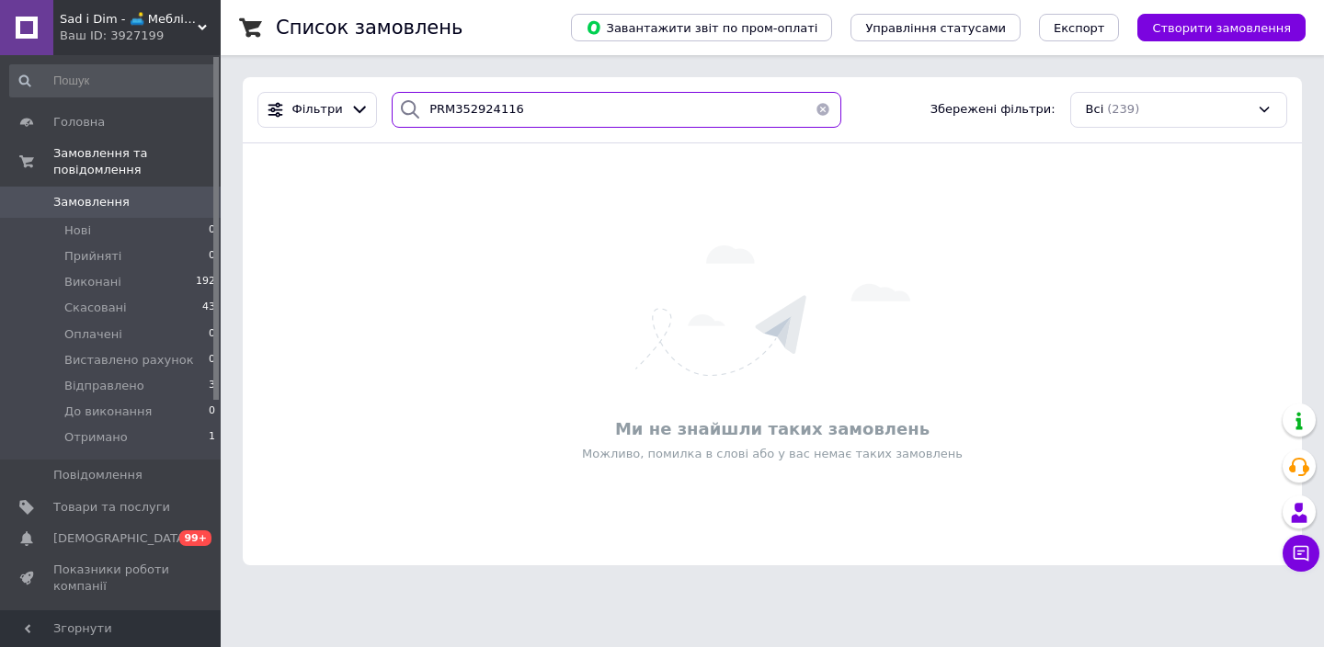
drag, startPoint x: 454, startPoint y: 110, endPoint x: 401, endPoint y: 108, distance: 53.4
click at [401, 108] on div "PRM352924116" at bounding box center [617, 110] width 450 height 36
type input "352924116"
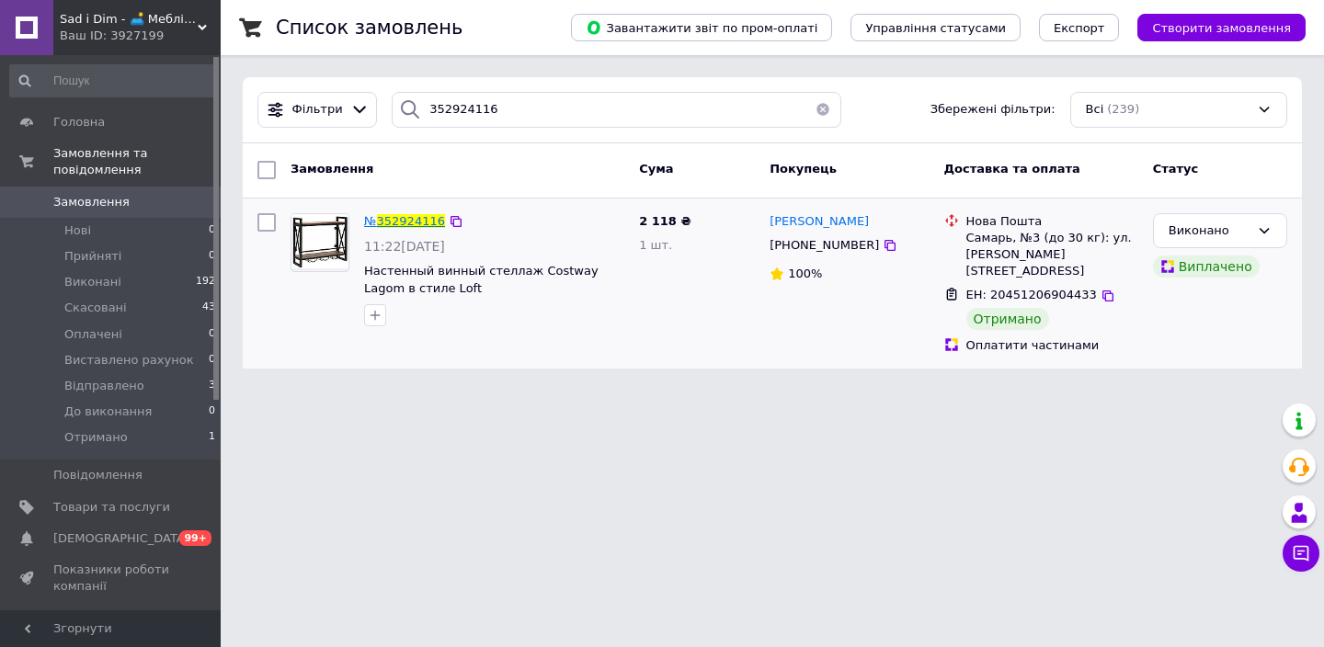
click at [394, 217] on span "352924116" at bounding box center [411, 221] width 68 height 14
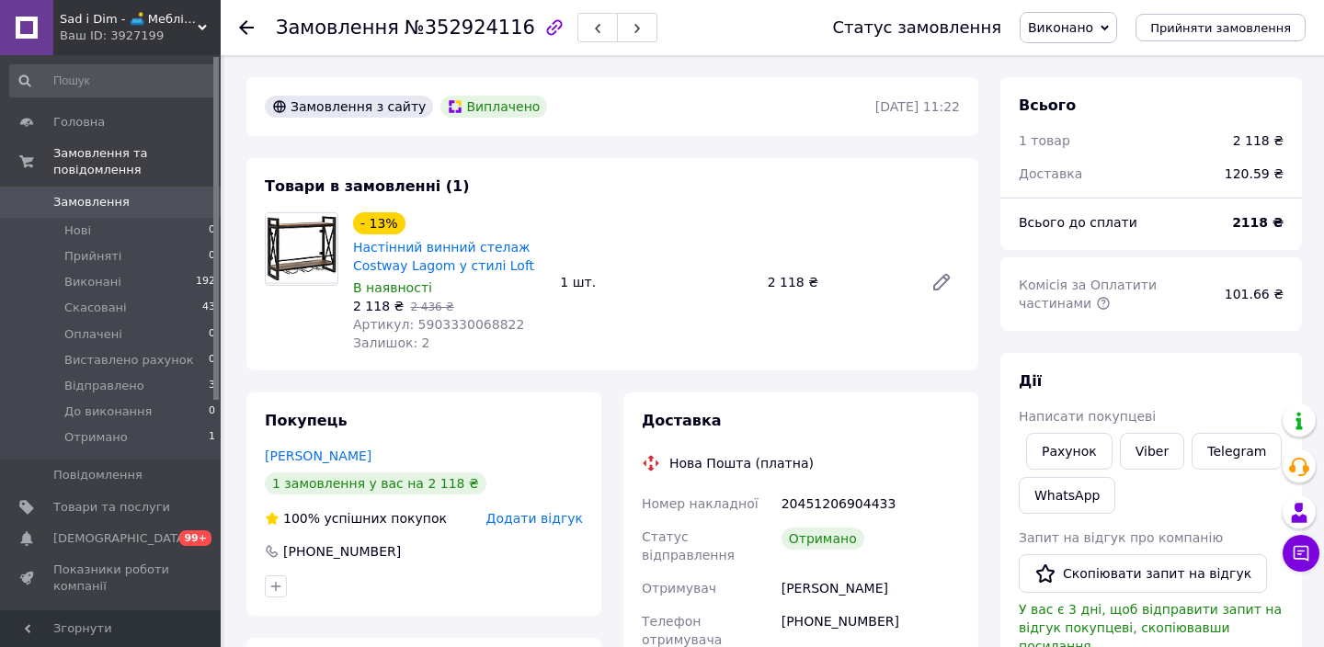
click at [191, 203] on span "0" at bounding box center [195, 202] width 51 height 17
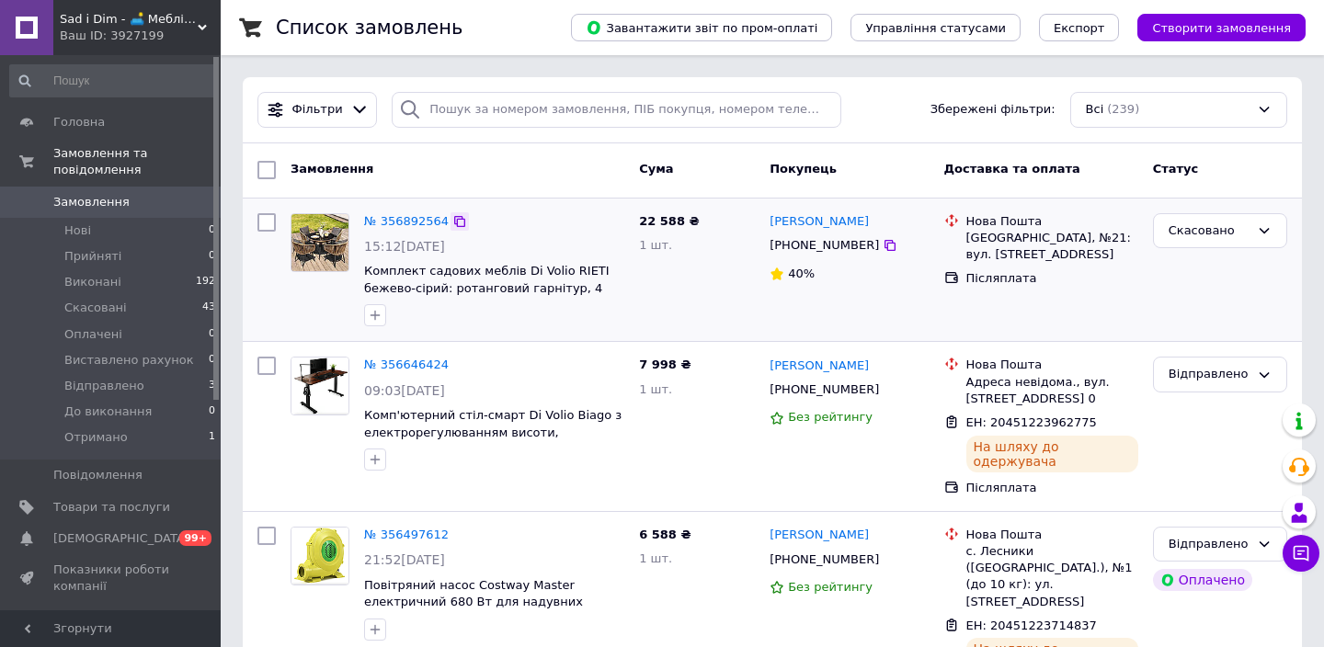
click at [464, 223] on icon at bounding box center [459, 221] width 11 height 11
